Goal: Complete application form: Complete application form

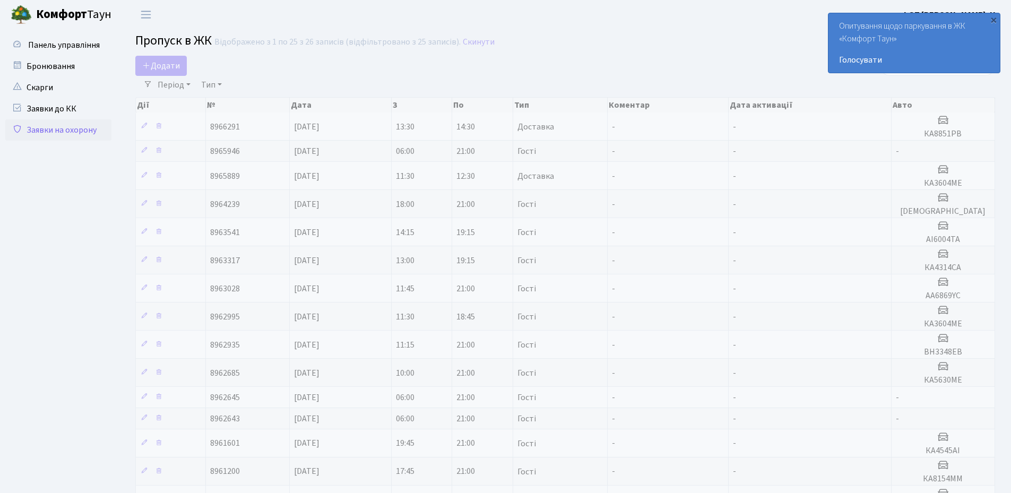
select select "25"
click at [168, 66] on span "Додати" at bounding box center [161, 66] width 38 height 12
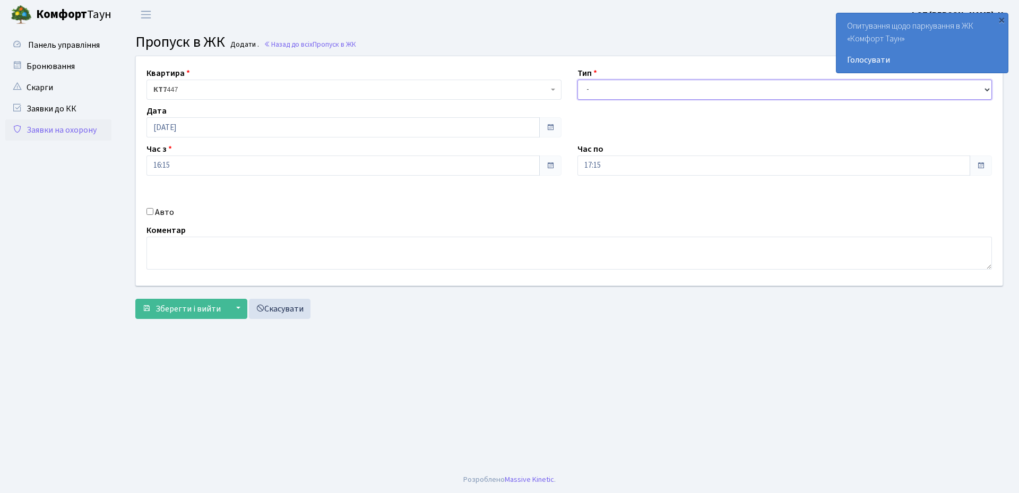
click at [623, 90] on select "- Доставка Таксі Гості Сервіс" at bounding box center [784, 90] width 415 height 20
select select "1"
click at [577, 80] on select "- Доставка Таксі Гості Сервіс" at bounding box center [784, 90] width 415 height 20
click at [152, 213] on input "Авто" at bounding box center [149, 211] width 7 height 7
checkbox input "true"
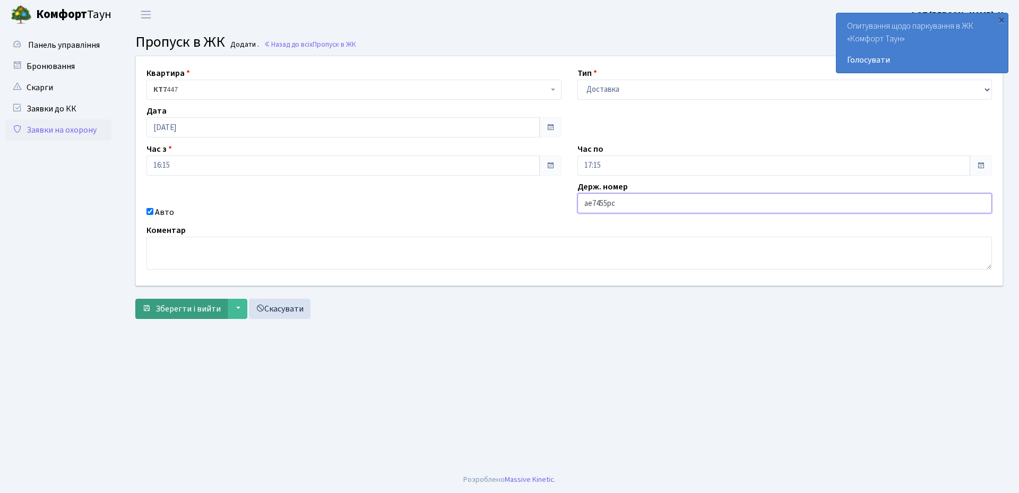
type input "ае7455рс"
click at [167, 313] on span "Зберегти і вийти" at bounding box center [187, 309] width 65 height 12
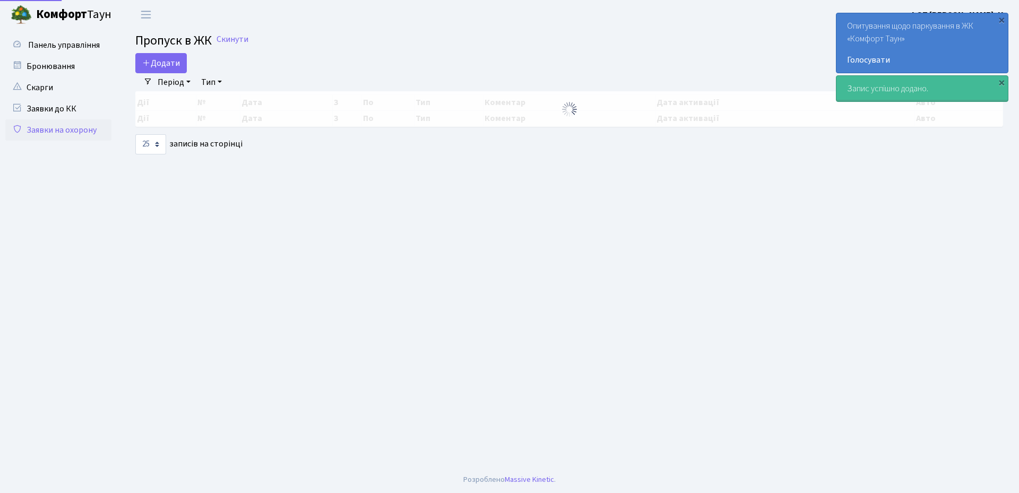
select select "25"
